Goal: Task Accomplishment & Management: Manage account settings

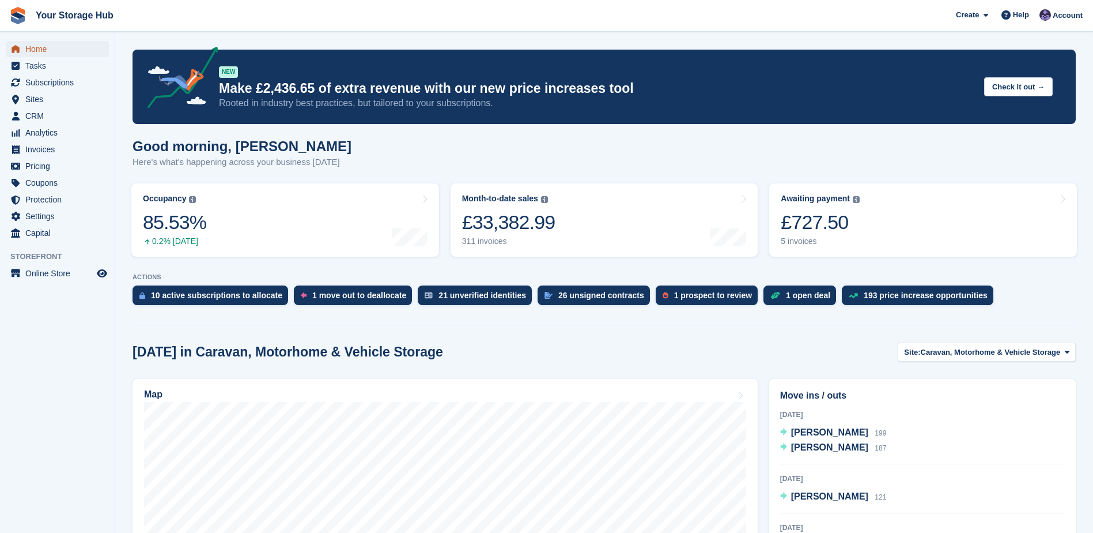
click at [50, 46] on span "Home" at bounding box center [59, 49] width 69 height 16
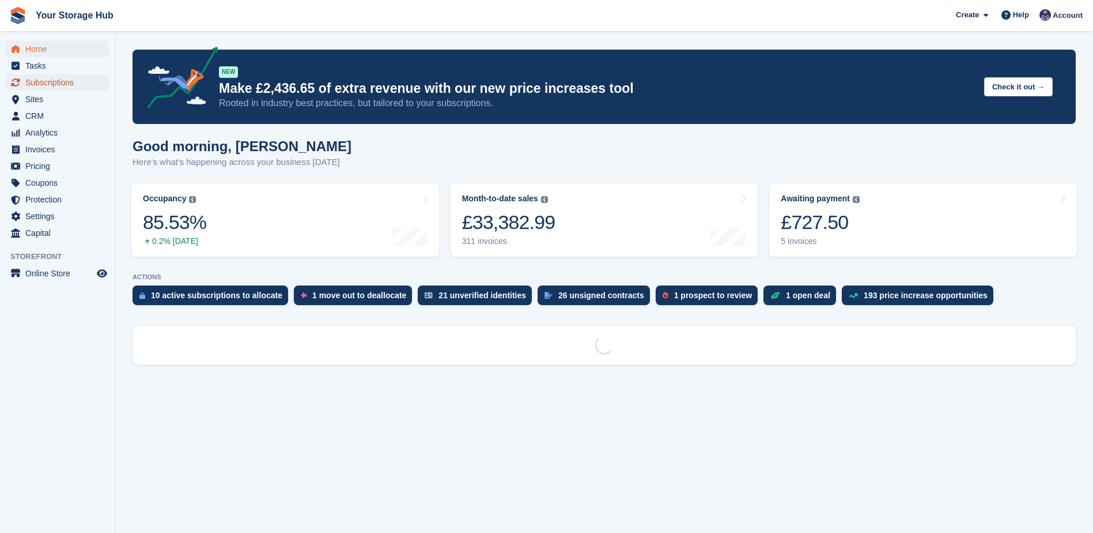
click at [57, 80] on span "Subscriptions" at bounding box center [59, 82] width 69 height 16
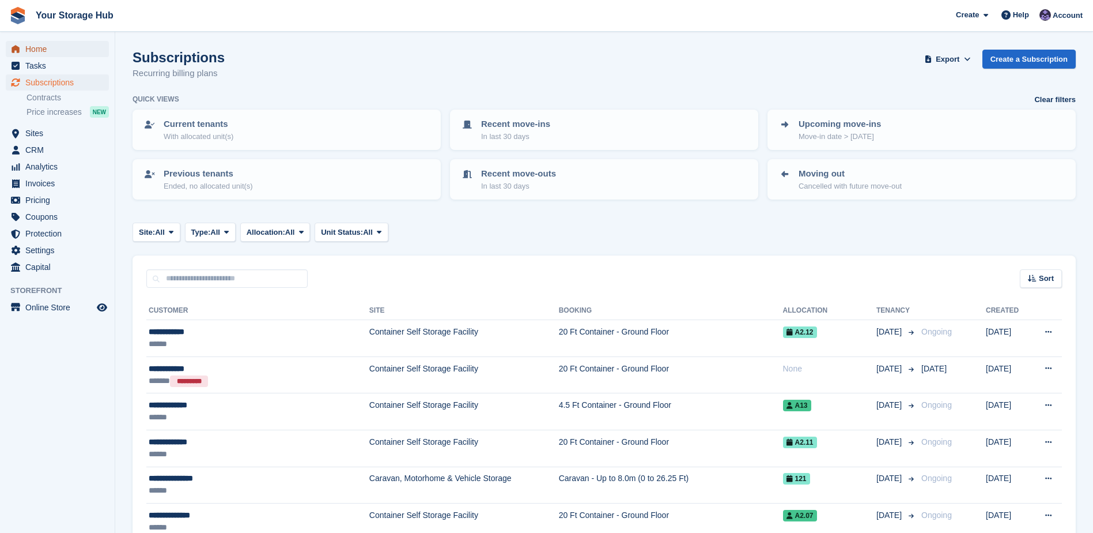
click at [42, 50] on span "Home" at bounding box center [59, 49] width 69 height 16
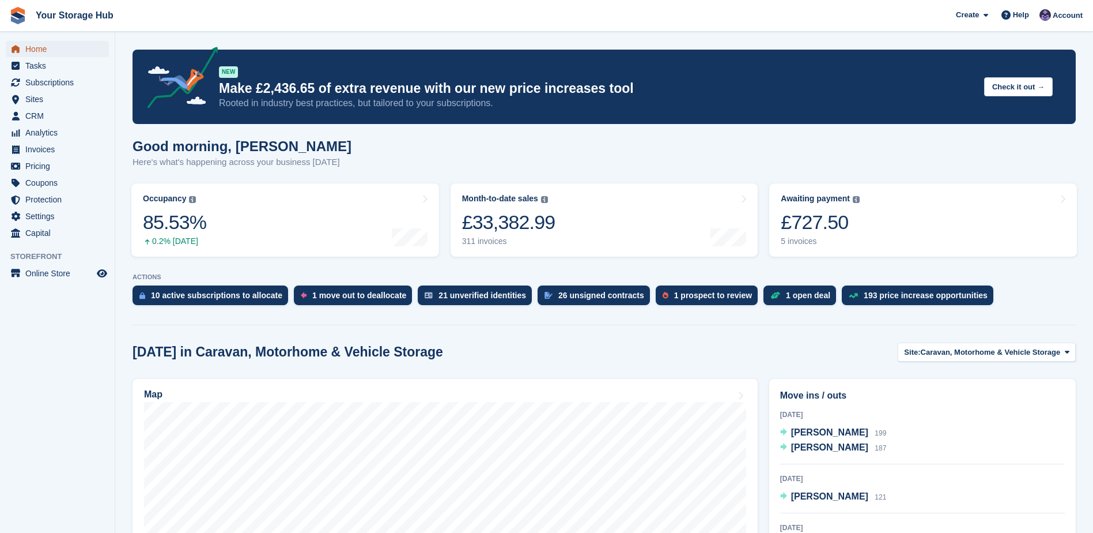
click at [37, 49] on span "Home" at bounding box center [59, 49] width 69 height 16
click at [214, 296] on div "10 active subscriptions to allocate" at bounding box center [216, 295] width 131 height 9
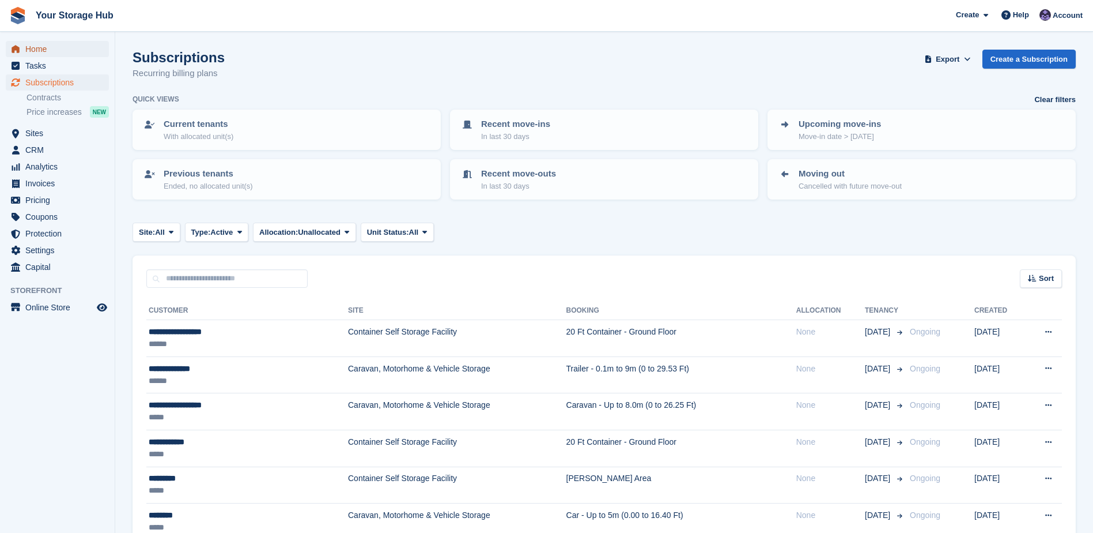
click at [45, 50] on span "Home" at bounding box center [59, 49] width 69 height 16
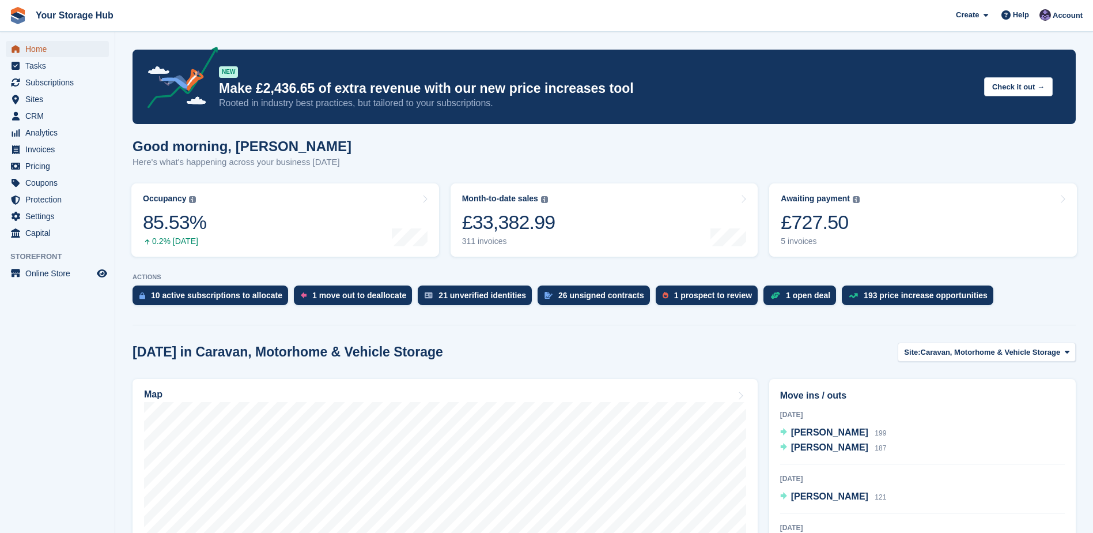
click at [57, 42] on span "Home" at bounding box center [59, 49] width 69 height 16
click at [866, 234] on link "Awaiting payment The total outstanding balance on all open invoices. £727.50 5 …" at bounding box center [924, 219] width 308 height 73
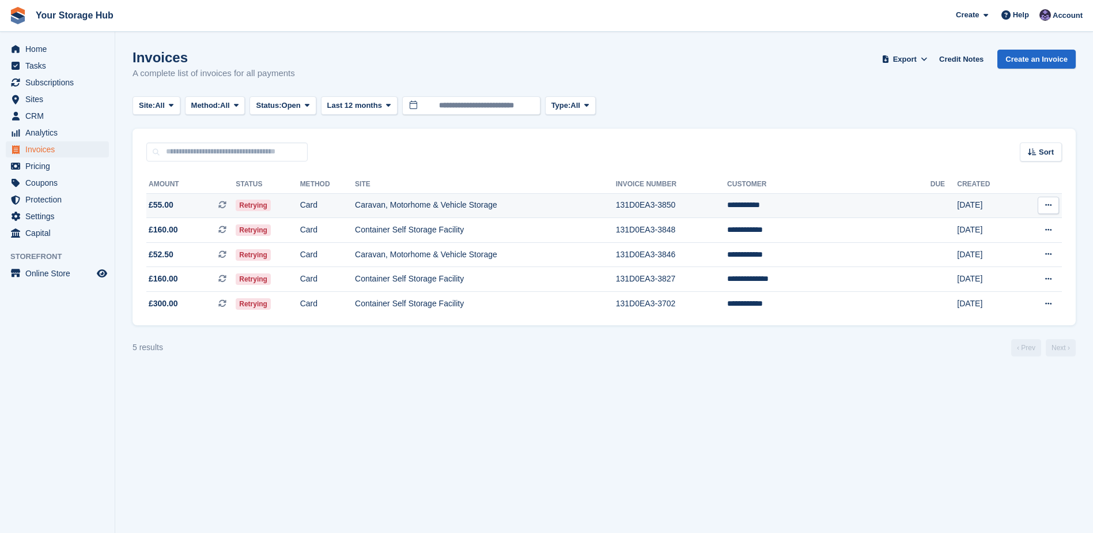
click at [227, 205] on icon at bounding box center [222, 205] width 8 height 8
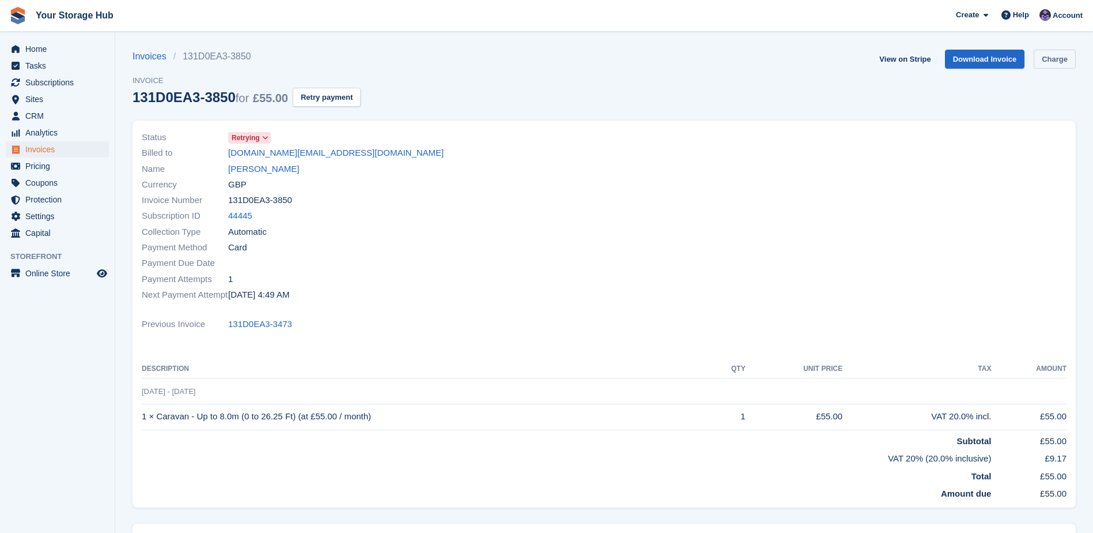
click at [1071, 55] on link "Charge" at bounding box center [1055, 59] width 42 height 19
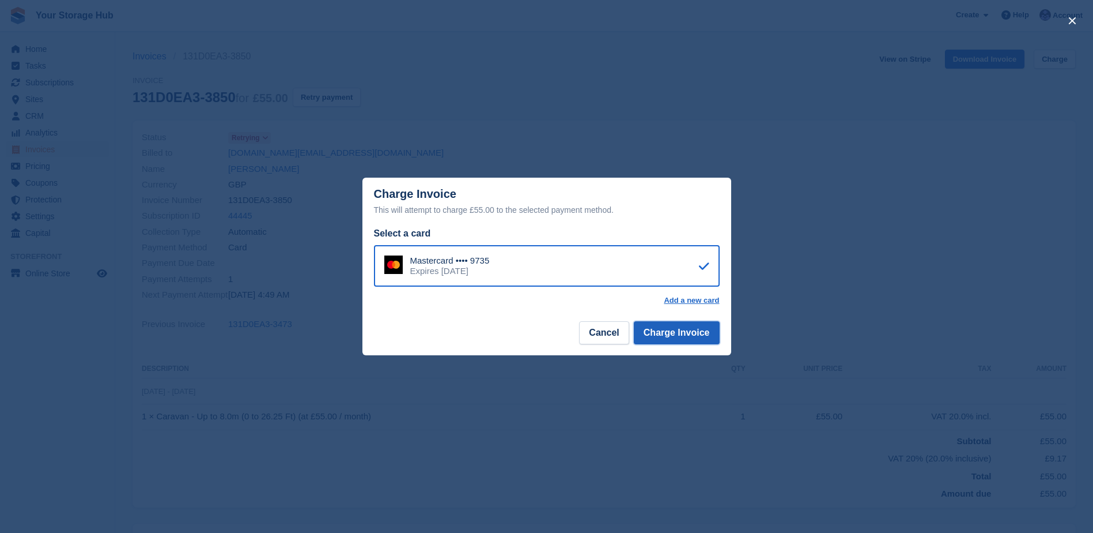
click at [667, 335] on button "Charge Invoice" at bounding box center [677, 332] width 86 height 23
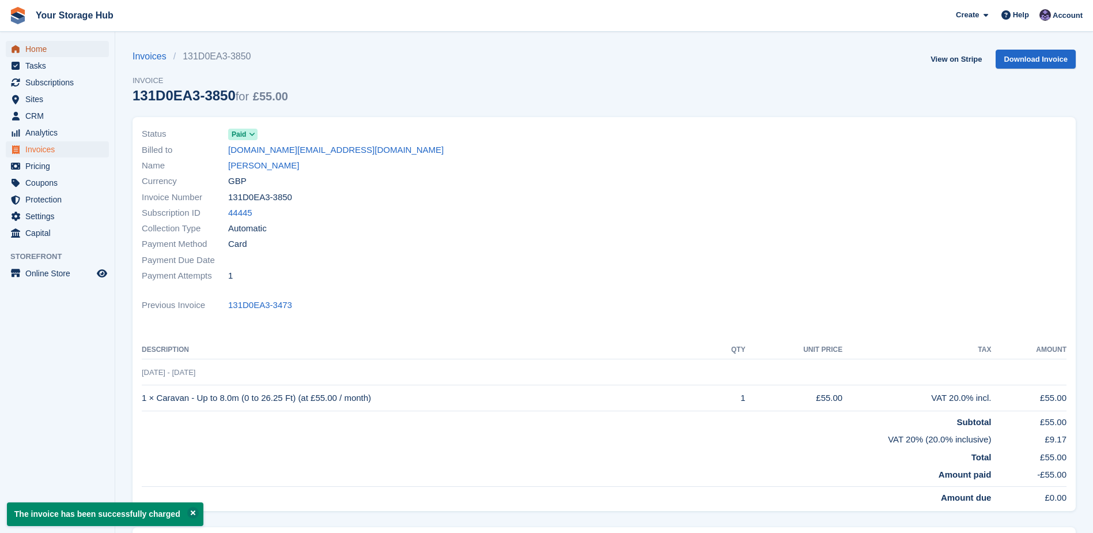
click at [51, 52] on span "Home" at bounding box center [59, 49] width 69 height 16
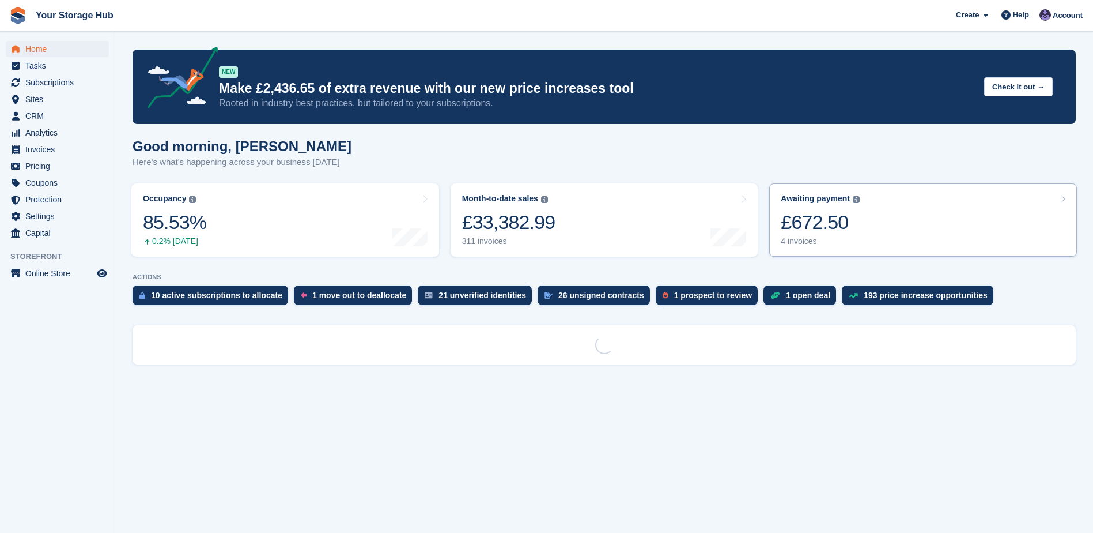
click at [838, 217] on div "£672.50" at bounding box center [820, 222] width 79 height 24
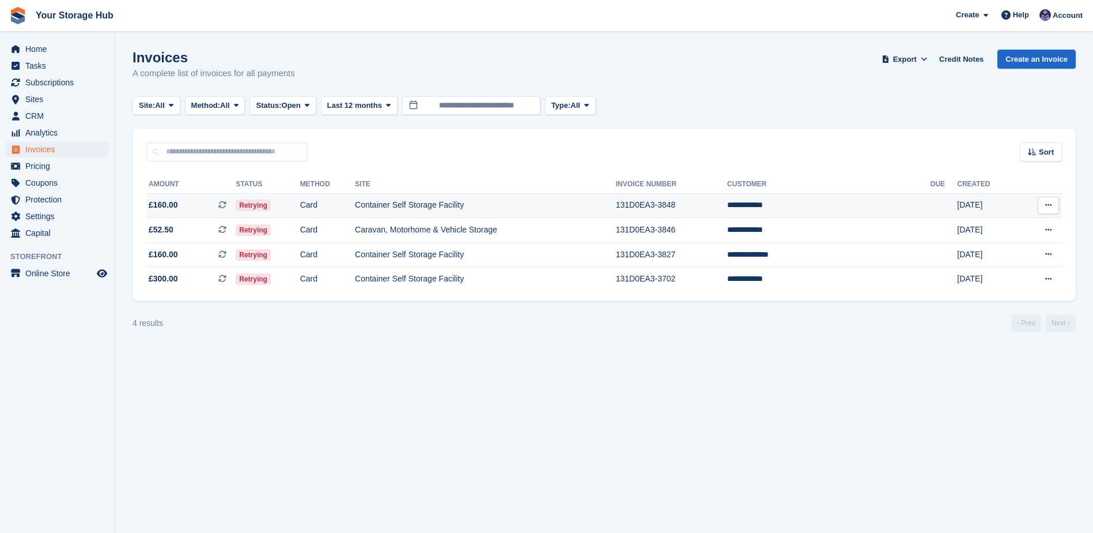
click at [227, 208] on icon at bounding box center [222, 205] width 8 height 8
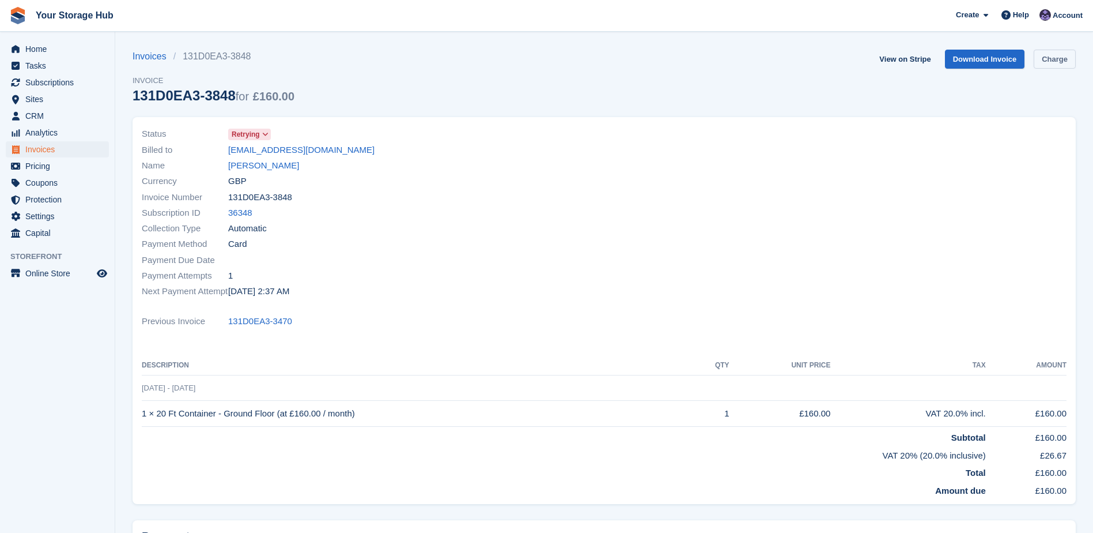
click at [1069, 67] on link "Charge" at bounding box center [1055, 59] width 42 height 19
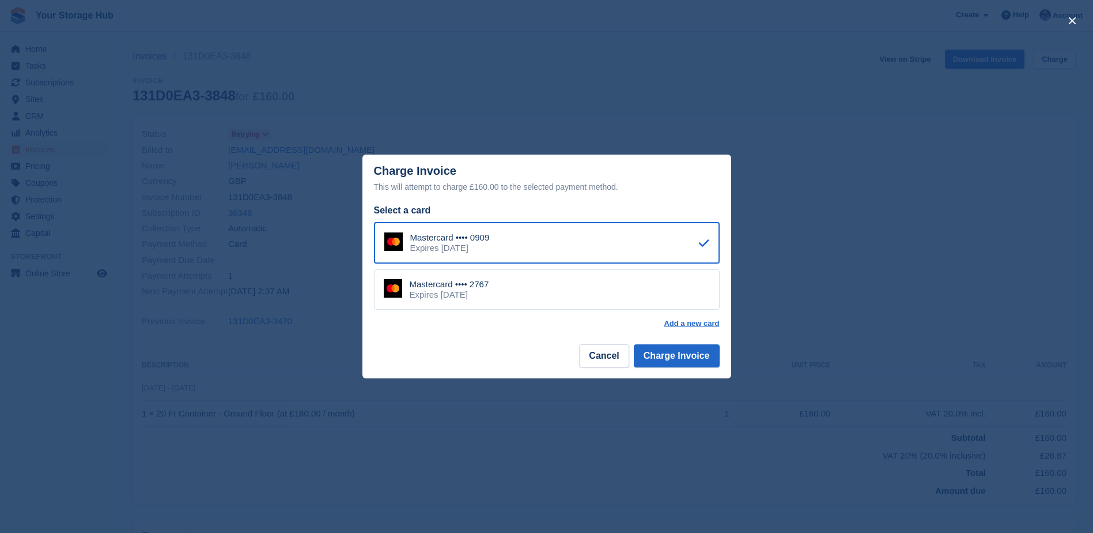
click at [515, 280] on div "Mastercard •••• 2767 Expires [DATE]" at bounding box center [547, 289] width 346 height 40
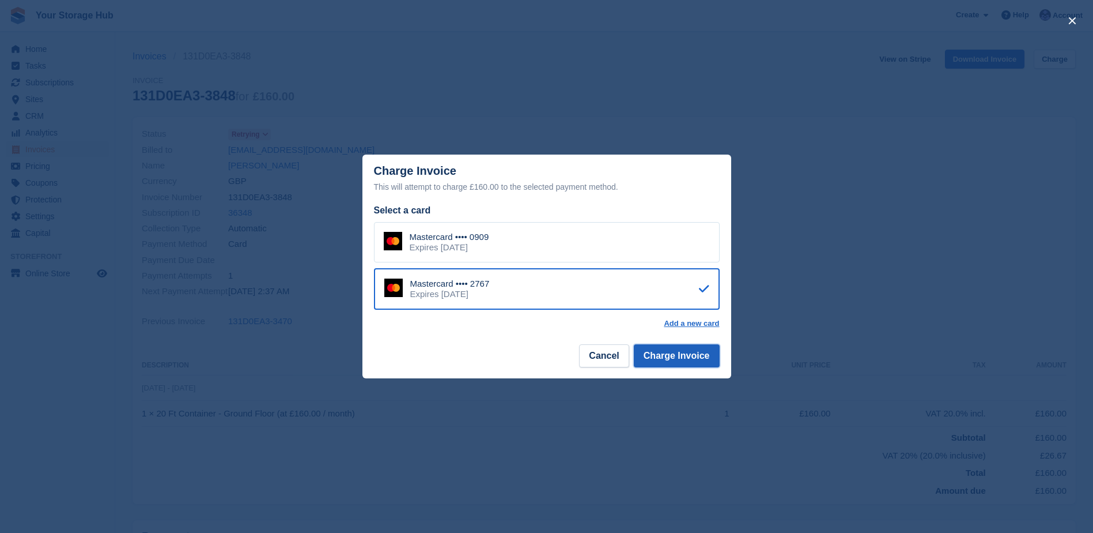
click at [665, 358] on button "Charge Invoice" at bounding box center [677, 355] width 86 height 23
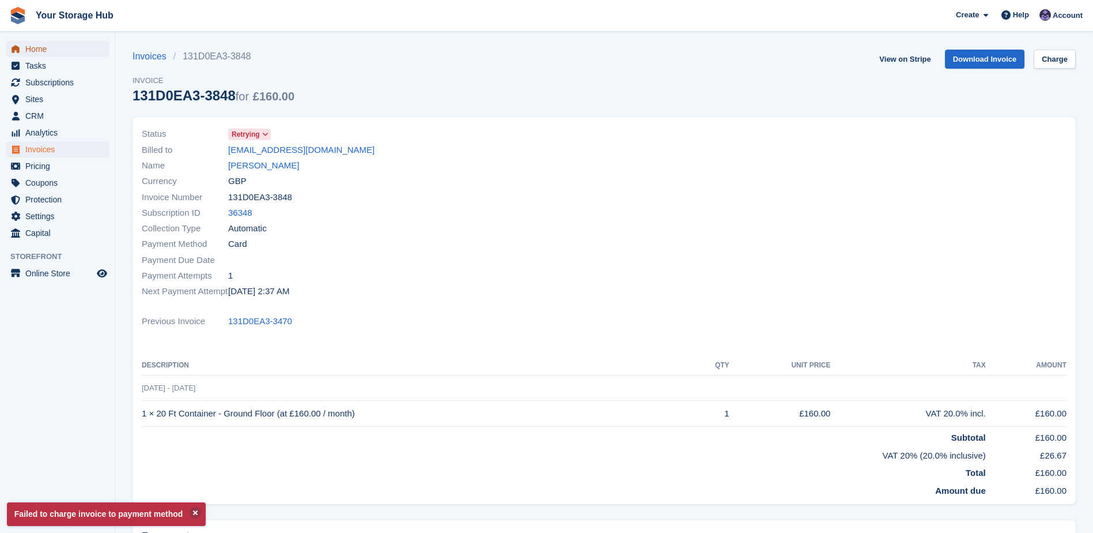
click at [42, 46] on span "Home" at bounding box center [59, 49] width 69 height 16
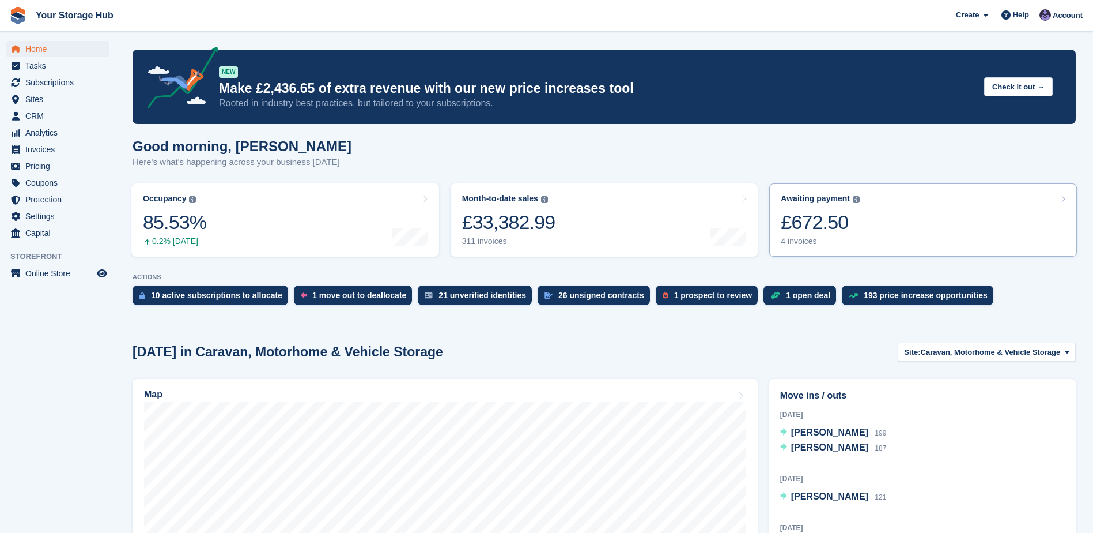
click at [856, 228] on div "£672.50" at bounding box center [820, 222] width 79 height 24
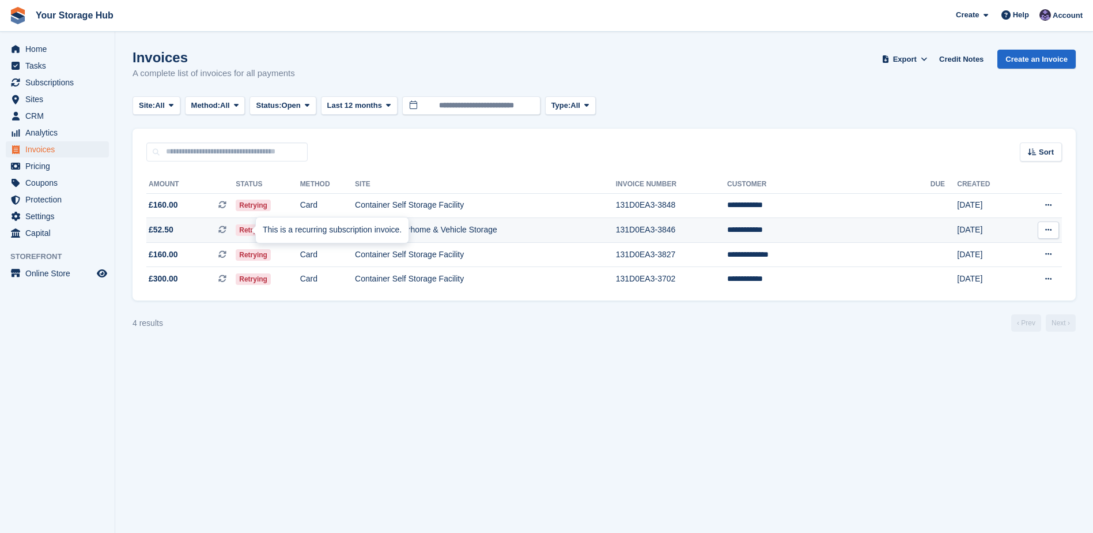
click at [227, 230] on icon at bounding box center [222, 229] width 8 height 8
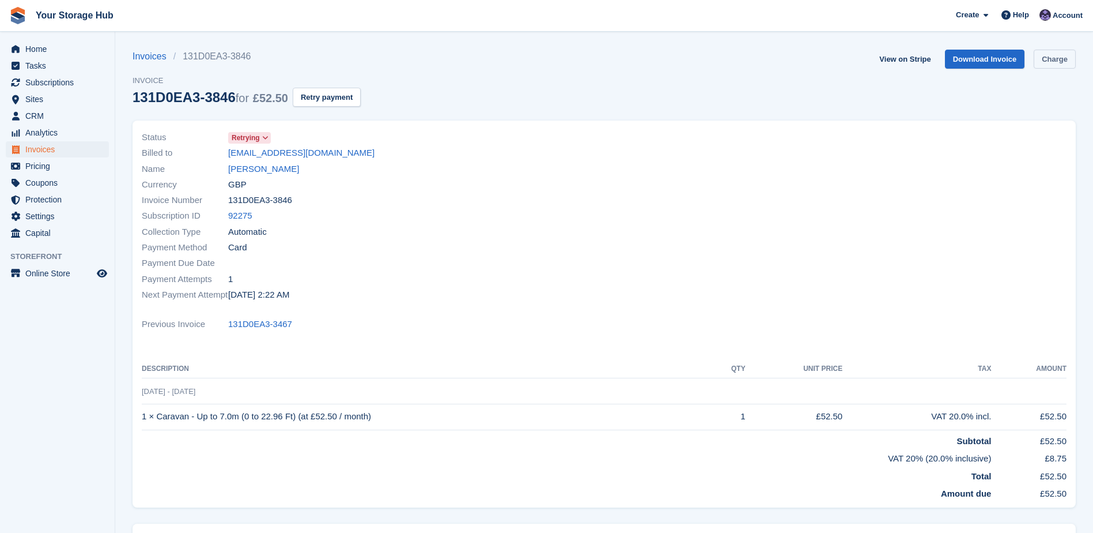
click at [1053, 56] on link "Charge" at bounding box center [1055, 59] width 42 height 19
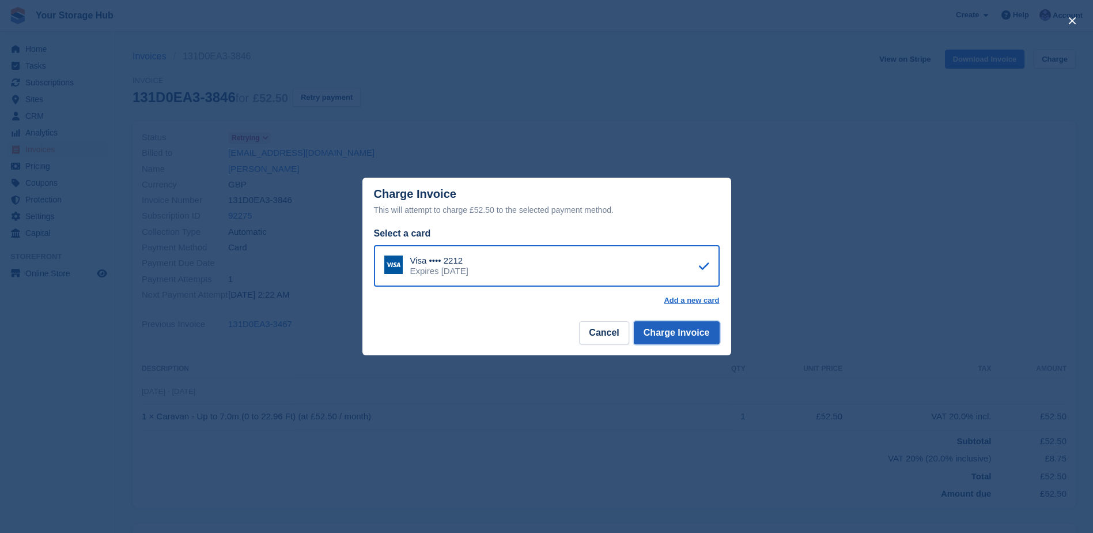
click at [667, 335] on button "Charge Invoice" at bounding box center [677, 332] width 86 height 23
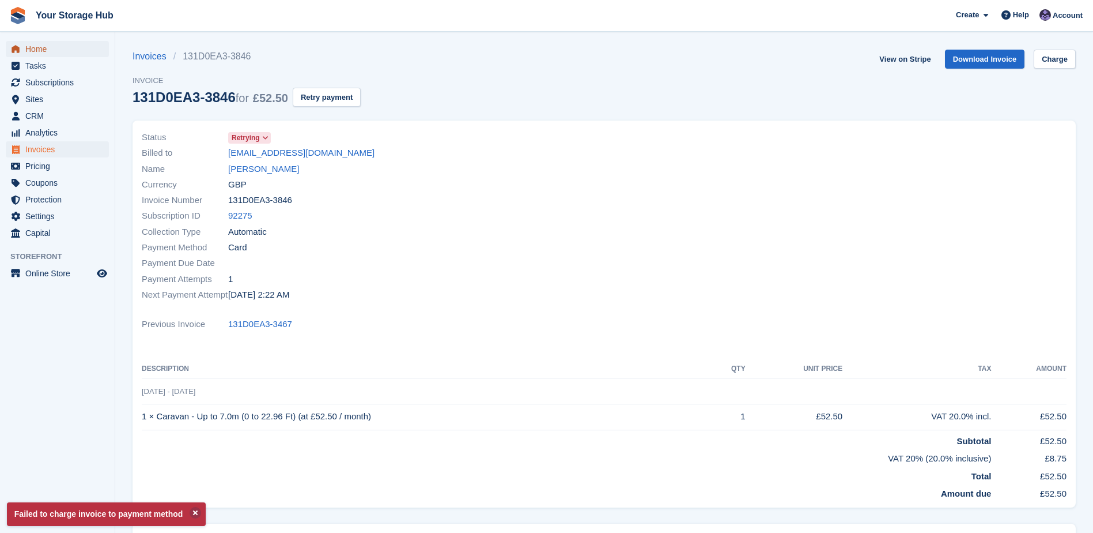
click at [37, 51] on span "Home" at bounding box center [59, 49] width 69 height 16
